Goal: Transaction & Acquisition: Purchase product/service

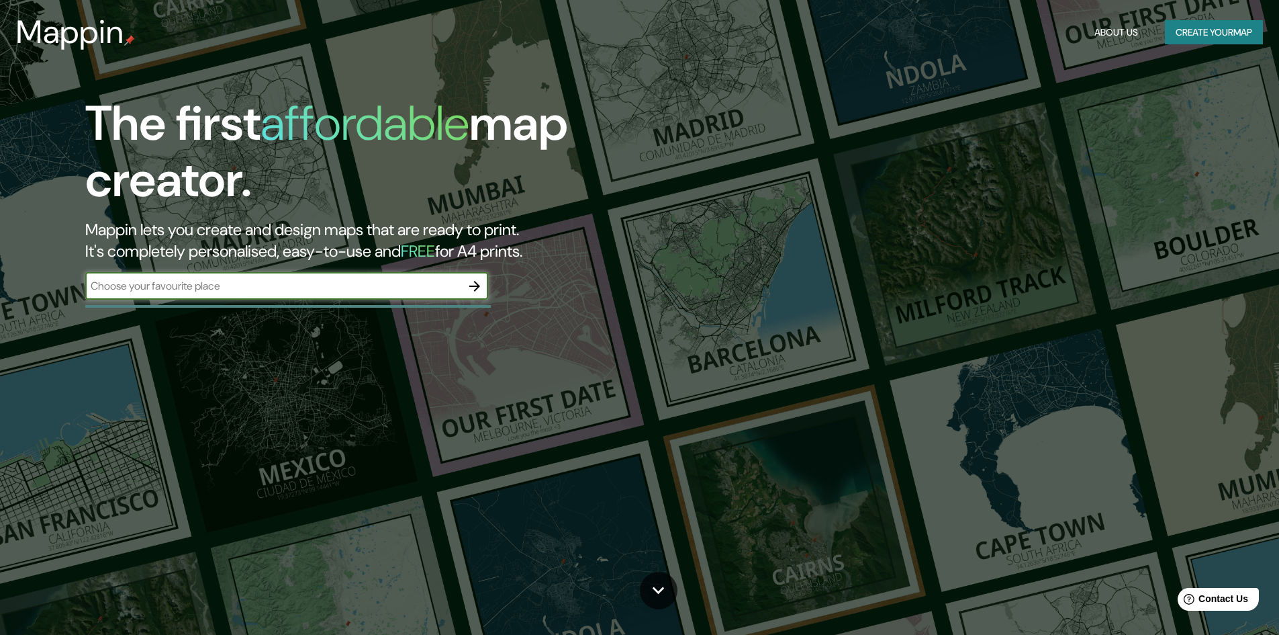
click at [209, 288] on input "text" at bounding box center [273, 285] width 376 height 15
type input "TANJONG PAGAR SINGAPORE"
click at [472, 286] on icon "button" at bounding box center [474, 286] width 11 height 11
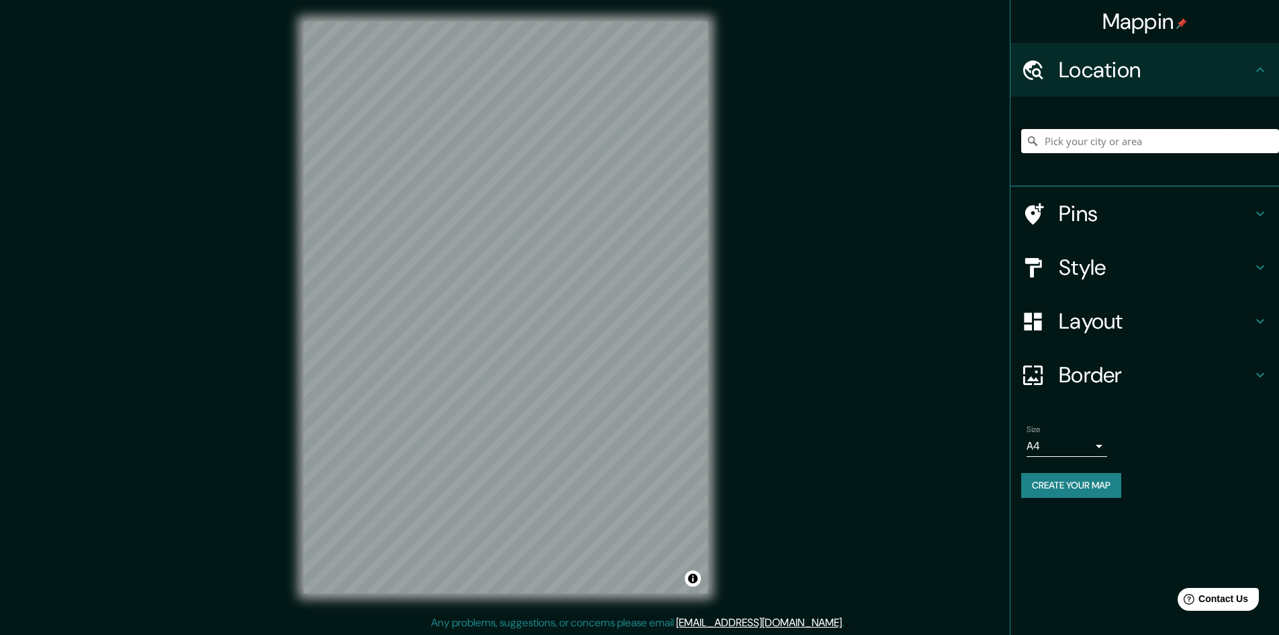
click at [1109, 139] on input "Pick your city or area" at bounding box center [1150, 141] width 258 height 24
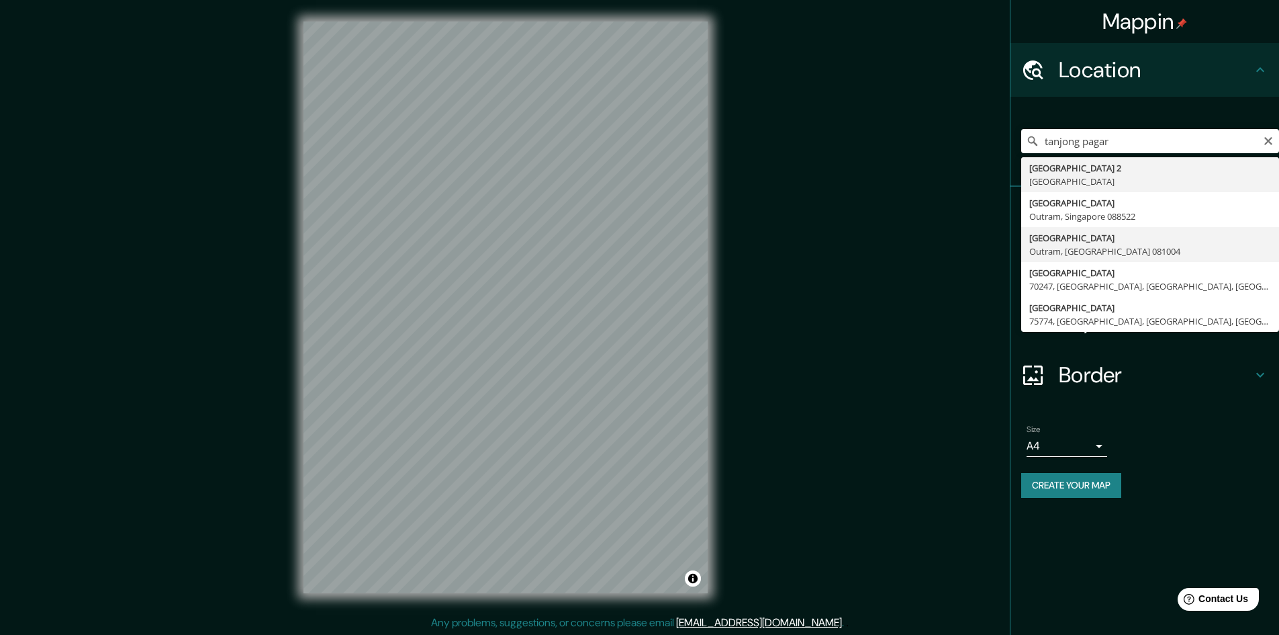
type input "[GEOGRAPHIC_DATA]"
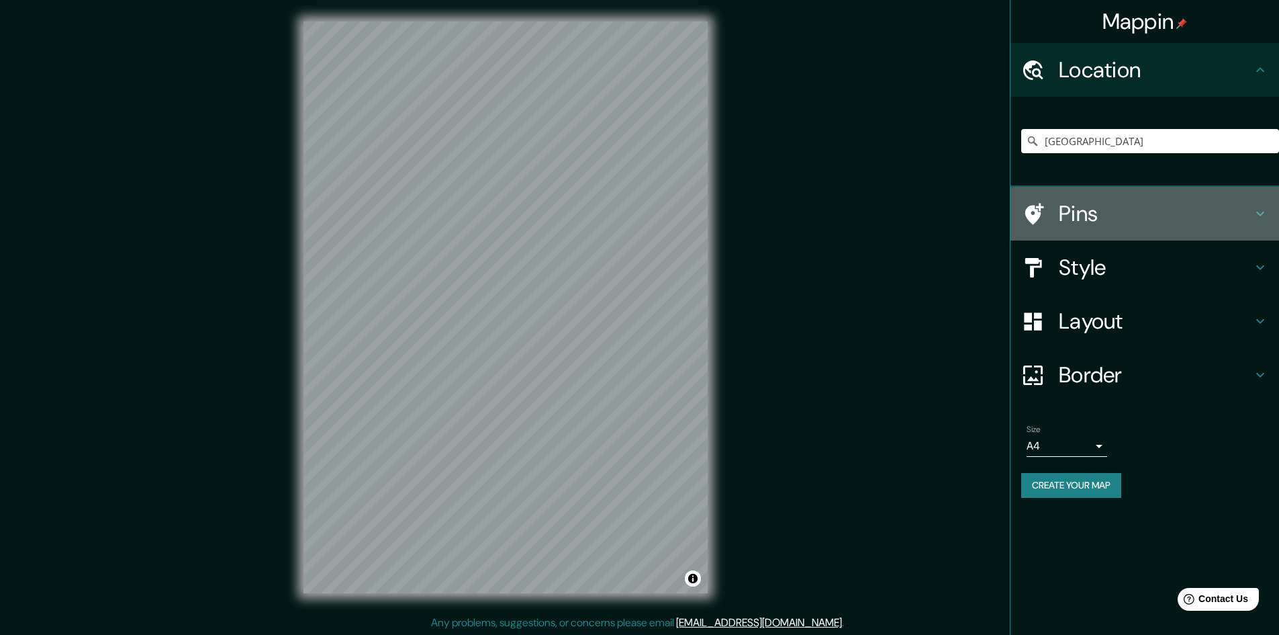
click at [1206, 205] on h4 "Pins" at bounding box center [1155, 213] width 193 height 27
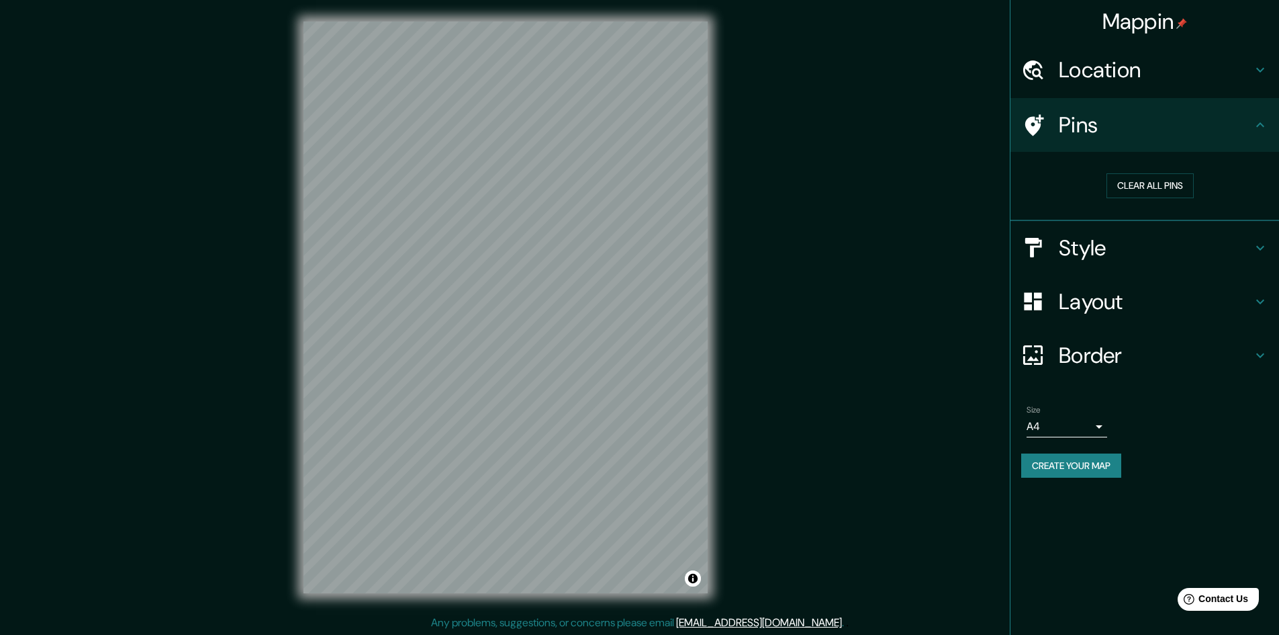
click at [1256, 122] on icon at bounding box center [1260, 125] width 16 height 16
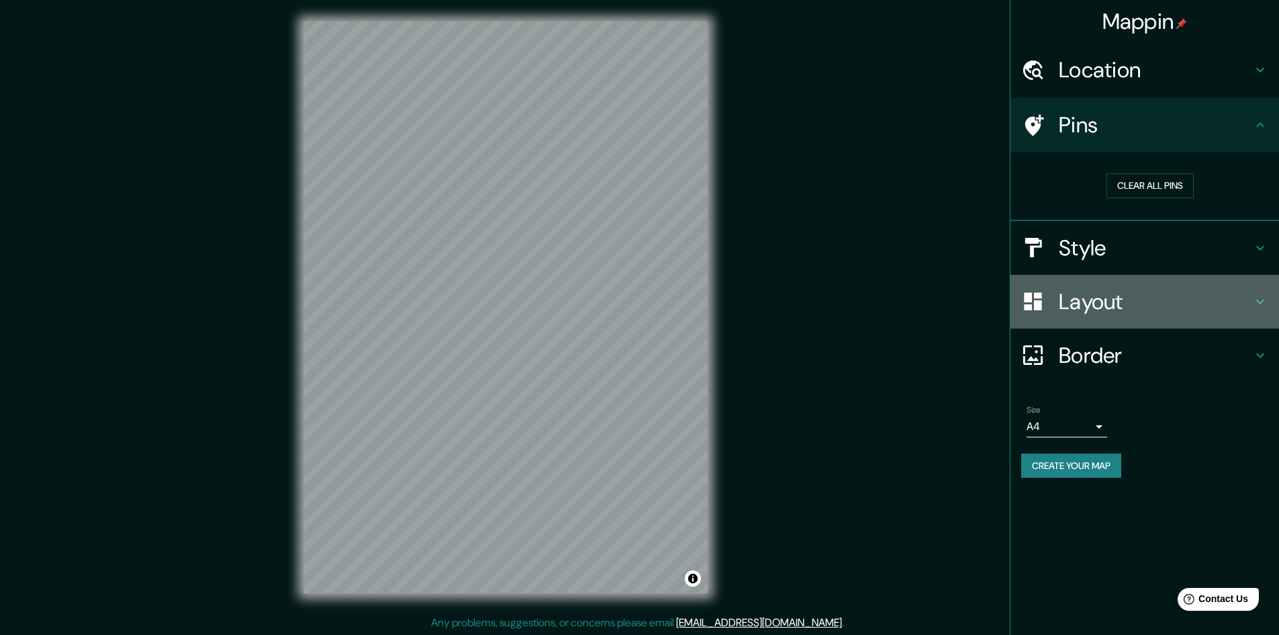
click at [1258, 298] on icon at bounding box center [1260, 301] width 16 height 16
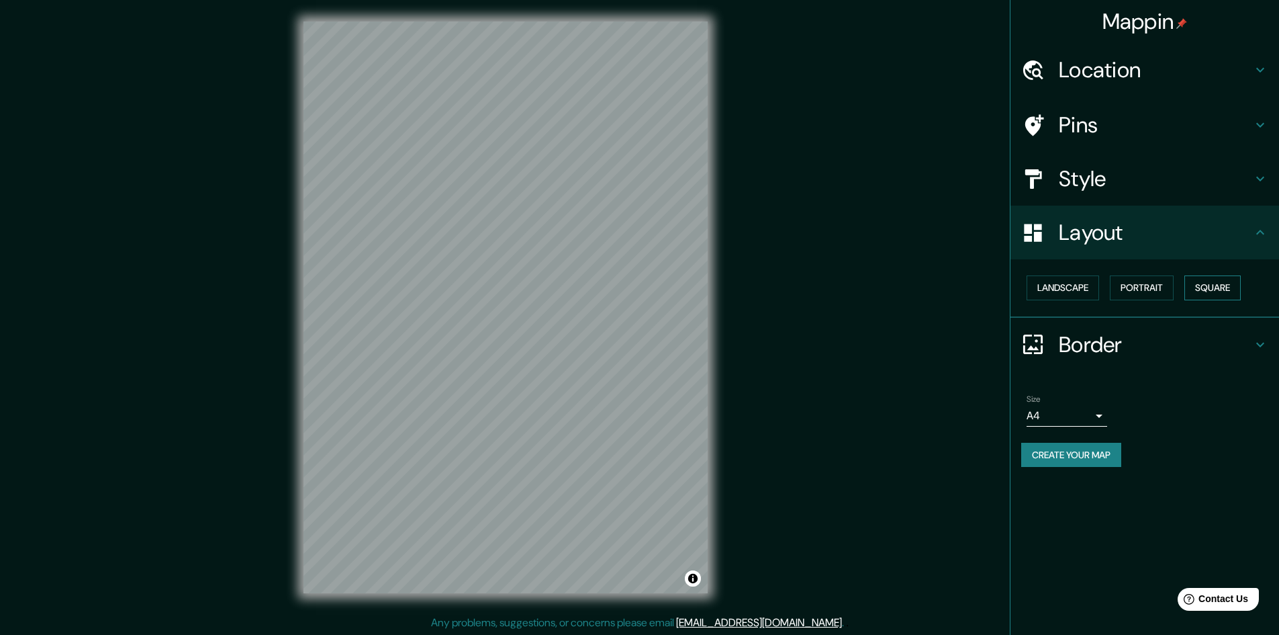
click at [1221, 281] on button "Square" at bounding box center [1213, 287] width 56 height 25
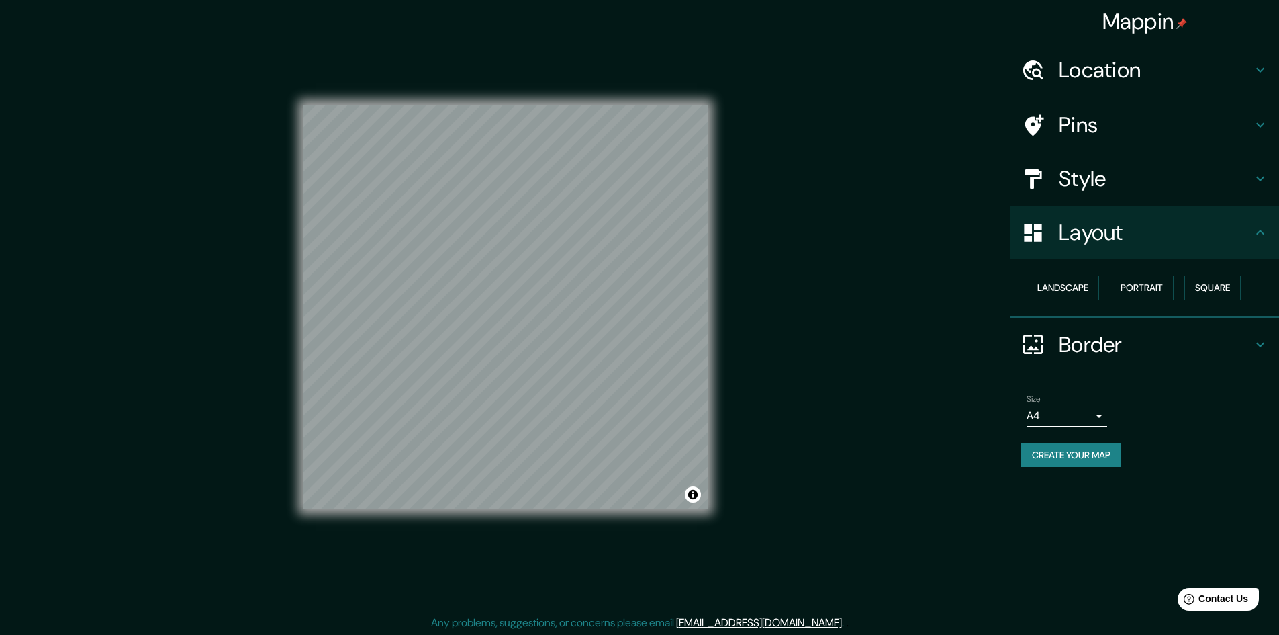
click at [1236, 173] on h4 "Style" at bounding box center [1155, 178] width 193 height 27
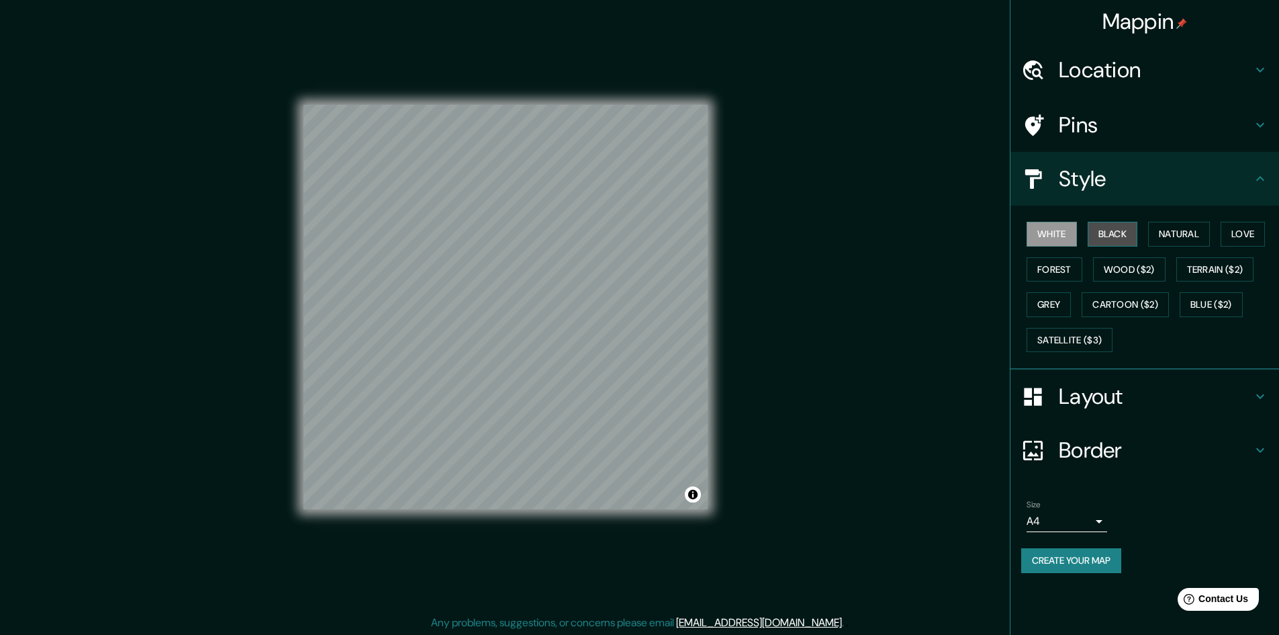
click at [1121, 236] on button "Black" at bounding box center [1113, 234] width 50 height 25
click at [1060, 236] on button "White" at bounding box center [1052, 234] width 50 height 25
click at [1093, 234] on button "Black" at bounding box center [1113, 234] width 50 height 25
click at [1150, 233] on div "White Black Natural Love Forest Wood ($2) Terrain ($2) Grey Cartoon ($2) Blue (…" at bounding box center [1150, 286] width 258 height 141
click at [1161, 232] on button "Natural" at bounding box center [1179, 234] width 62 height 25
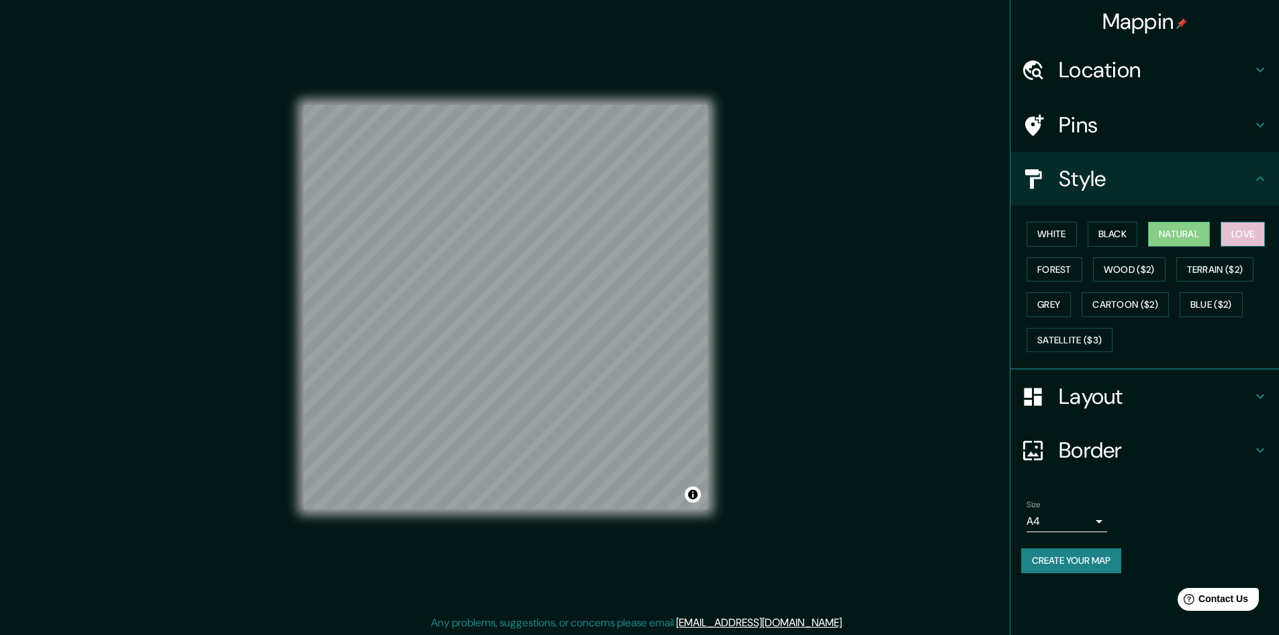
click at [1243, 233] on button "Love" at bounding box center [1243, 234] width 44 height 25
click at [1226, 268] on button "Terrain ($2)" at bounding box center [1215, 269] width 78 height 25
click at [1064, 275] on button "Forest" at bounding box center [1055, 269] width 56 height 25
click at [1058, 298] on button "Grey" at bounding box center [1049, 304] width 44 height 25
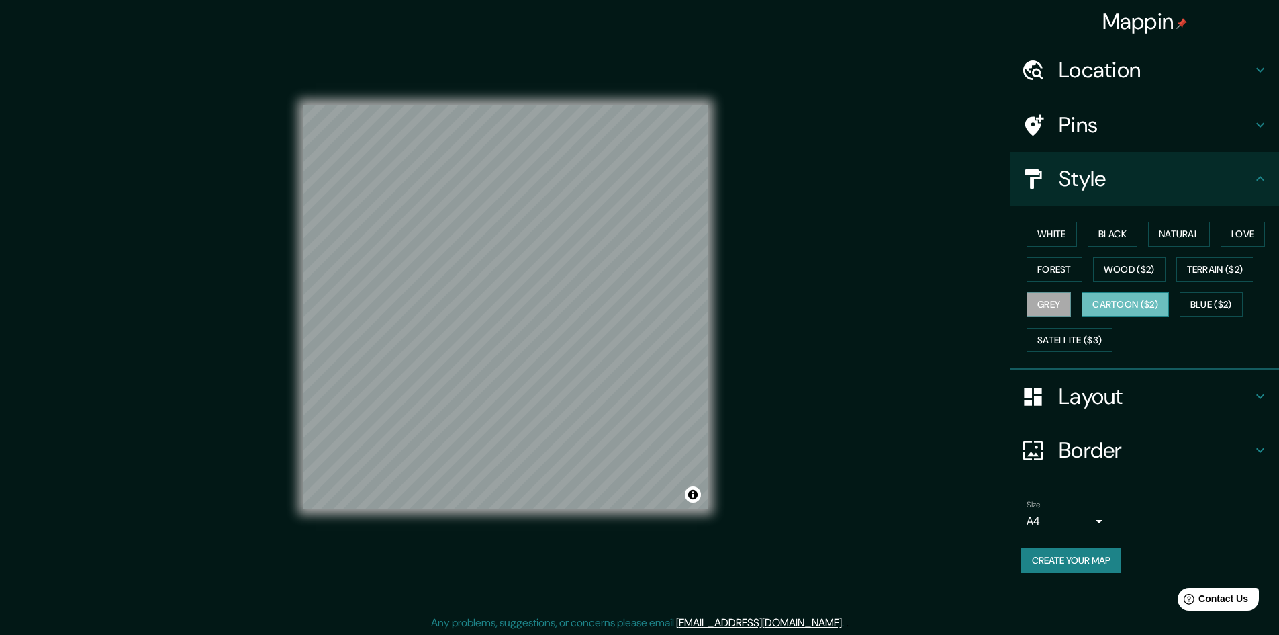
click at [1140, 308] on button "Cartoon ($2)" at bounding box center [1125, 304] width 87 height 25
click at [1216, 309] on button "Blue ($2)" at bounding box center [1211, 304] width 63 height 25
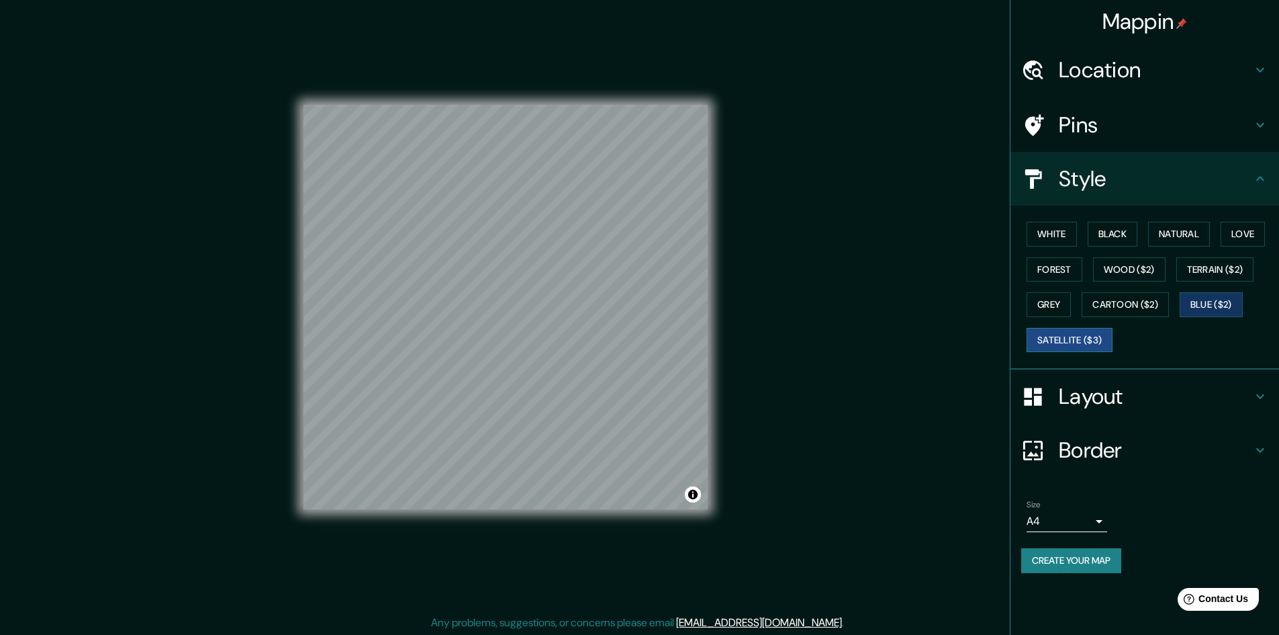
click at [1080, 341] on button "Satellite ($3)" at bounding box center [1070, 340] width 86 height 25
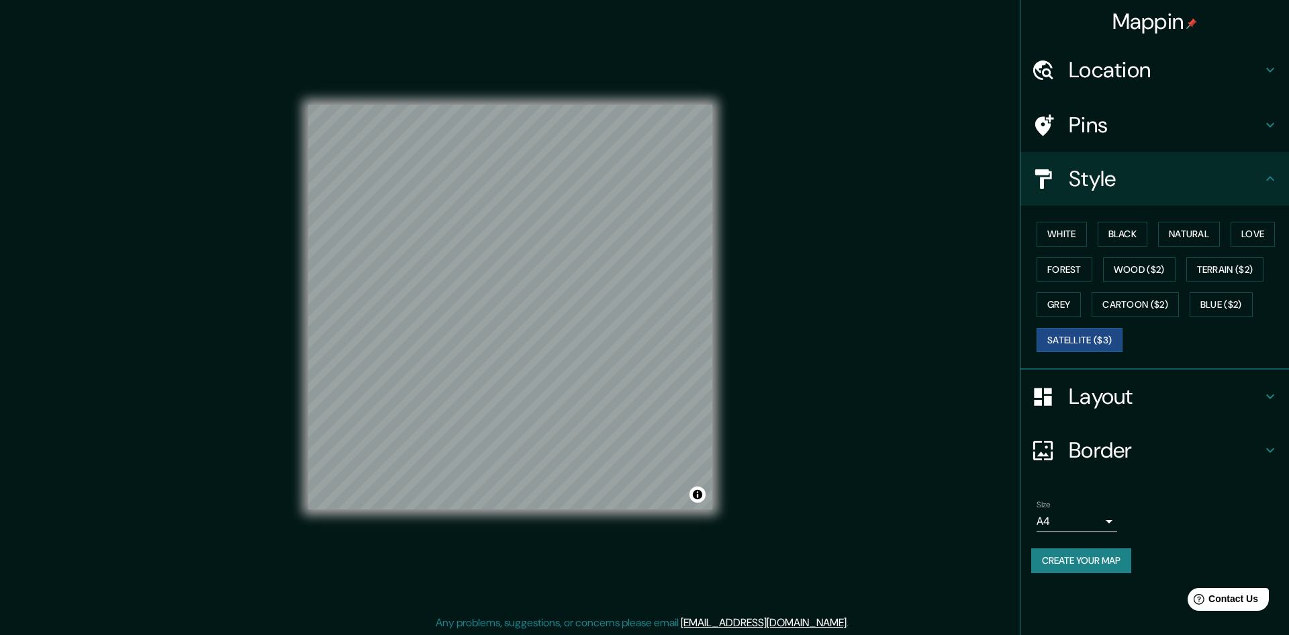
click at [1098, 526] on body "[PERSON_NAME] [GEOGRAPHIC_DATA] 081004 Pins Style White Black Natural Love Fore…" at bounding box center [644, 317] width 1289 height 635
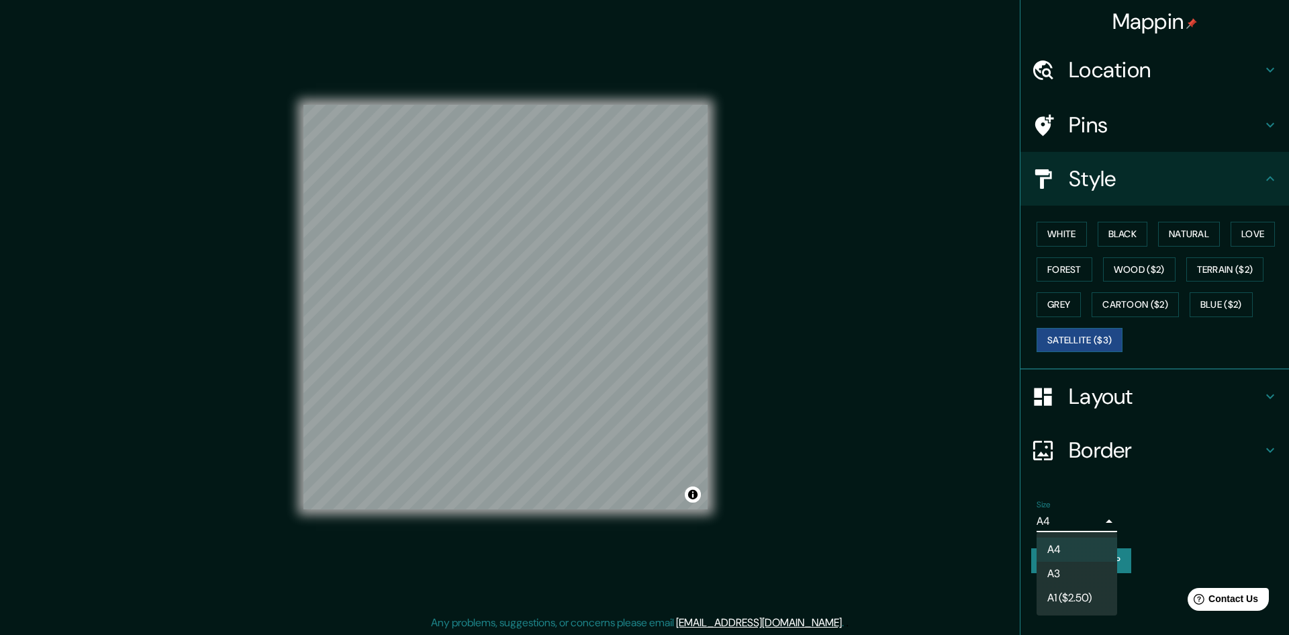
click at [1191, 517] on div at bounding box center [644, 317] width 1289 height 635
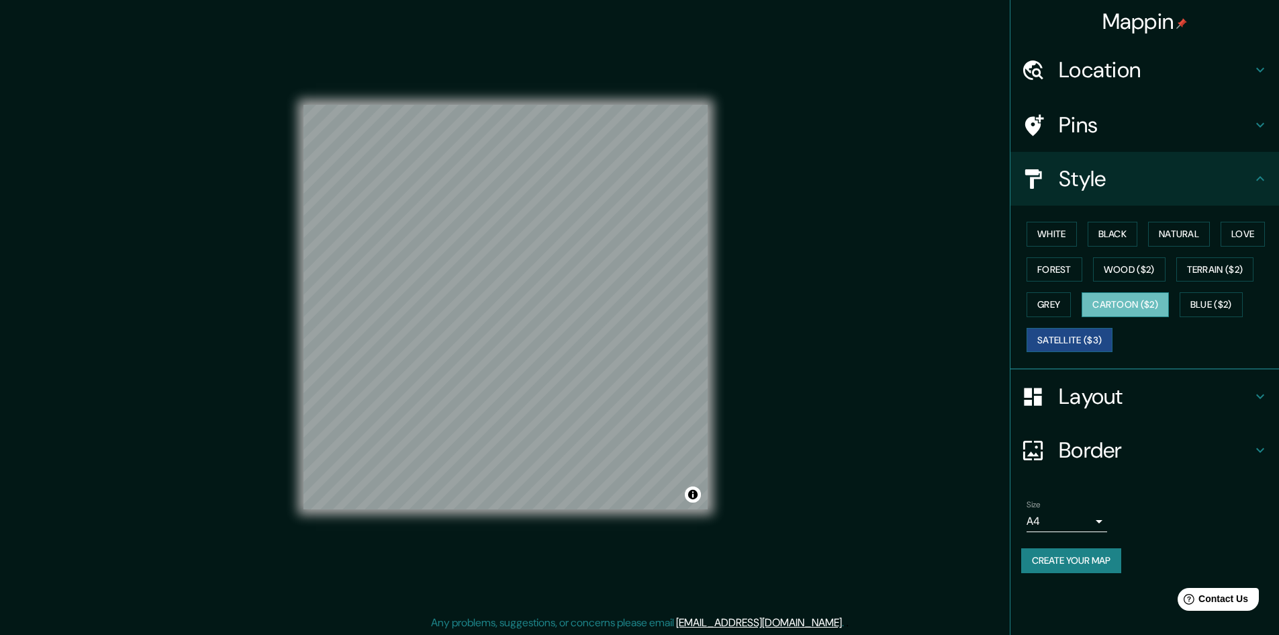
click at [1144, 301] on button "Cartoon ($2)" at bounding box center [1125, 304] width 87 height 25
click at [1067, 301] on button "Grey" at bounding box center [1049, 304] width 44 height 25
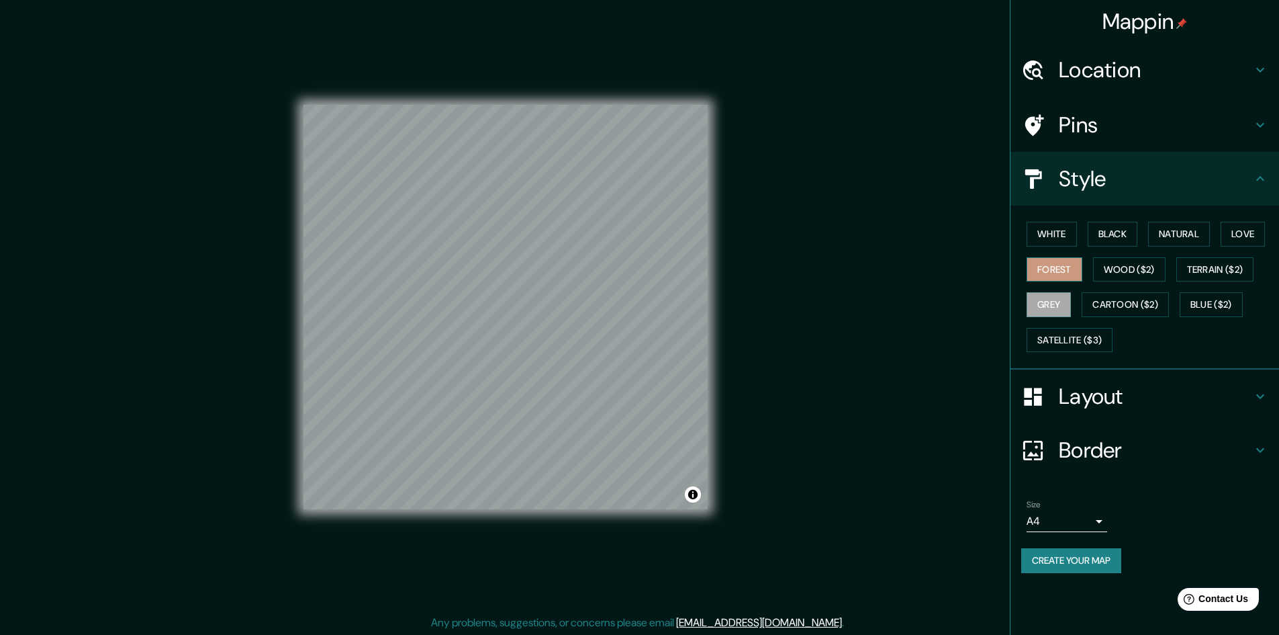
click at [1041, 262] on button "Forest" at bounding box center [1055, 269] width 56 height 25
click at [1040, 231] on button "White" at bounding box center [1052, 234] width 50 height 25
